Goal: Task Accomplishment & Management: Use online tool/utility

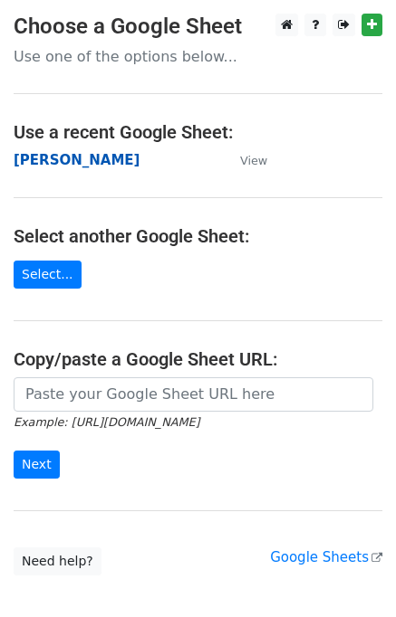
click at [23, 166] on strong "[PERSON_NAME]" at bounding box center [77, 160] width 126 height 16
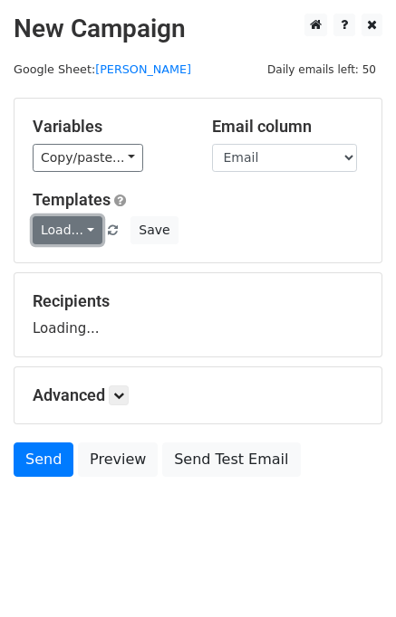
click at [68, 240] on link "Load..." at bounding box center [68, 230] width 70 height 28
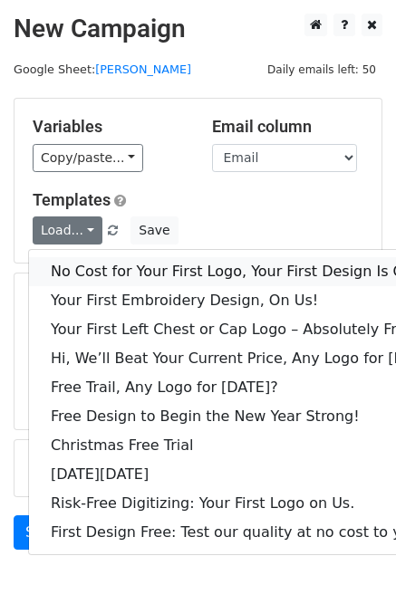
click at [118, 272] on link "No Cost for Your First Logo, Your First Design Is On Us!" at bounding box center [247, 271] width 437 height 29
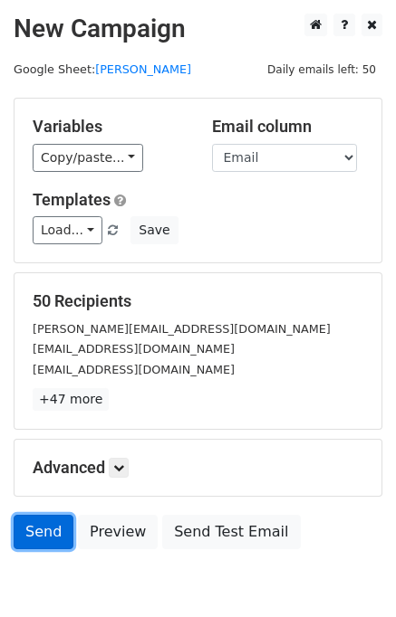
click at [46, 539] on link "Send" at bounding box center [44, 532] width 60 height 34
